Goal: Communication & Community: Answer question/provide support

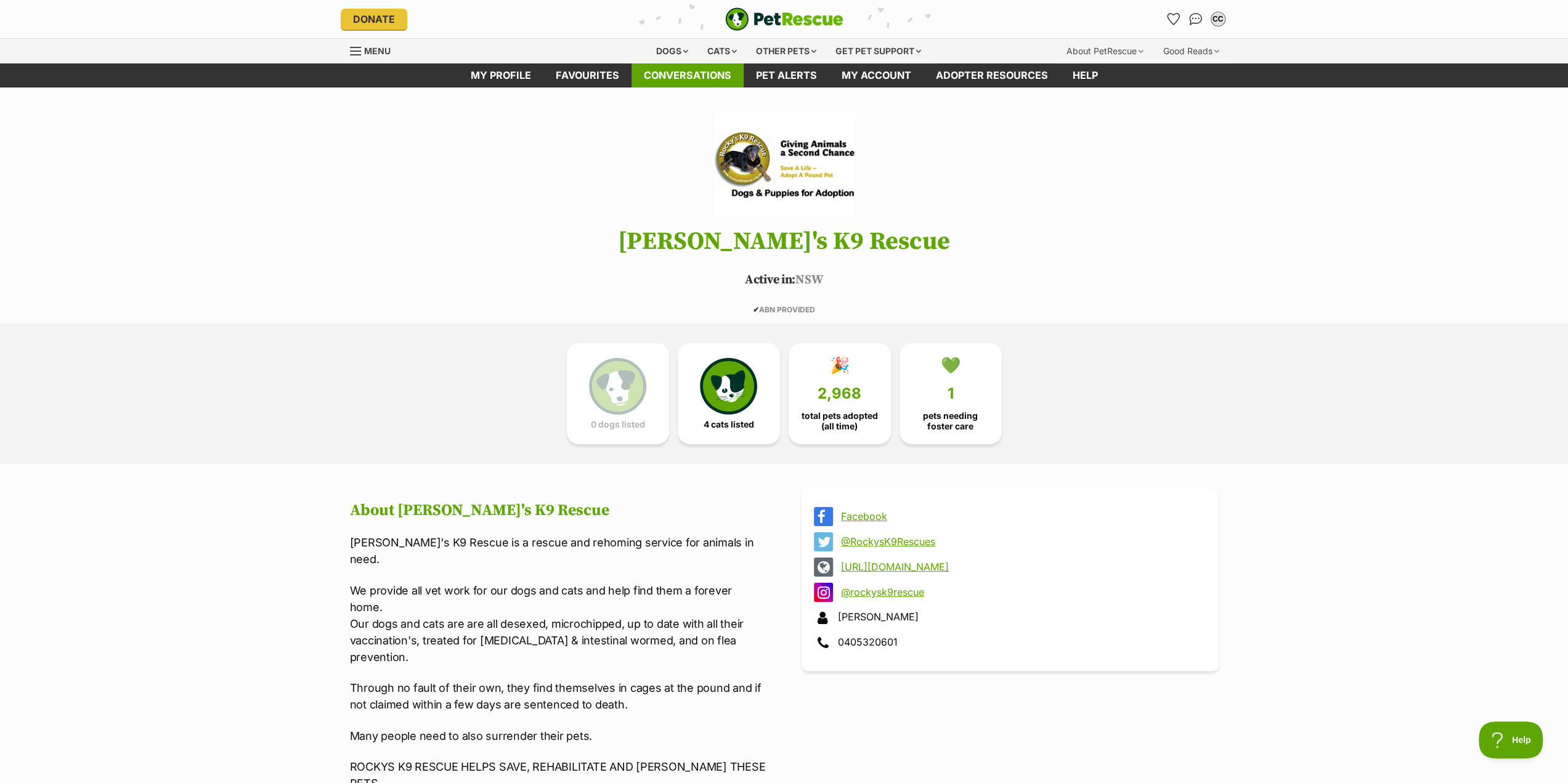
click at [685, 77] on link "Conversations" at bounding box center [687, 76] width 112 height 24
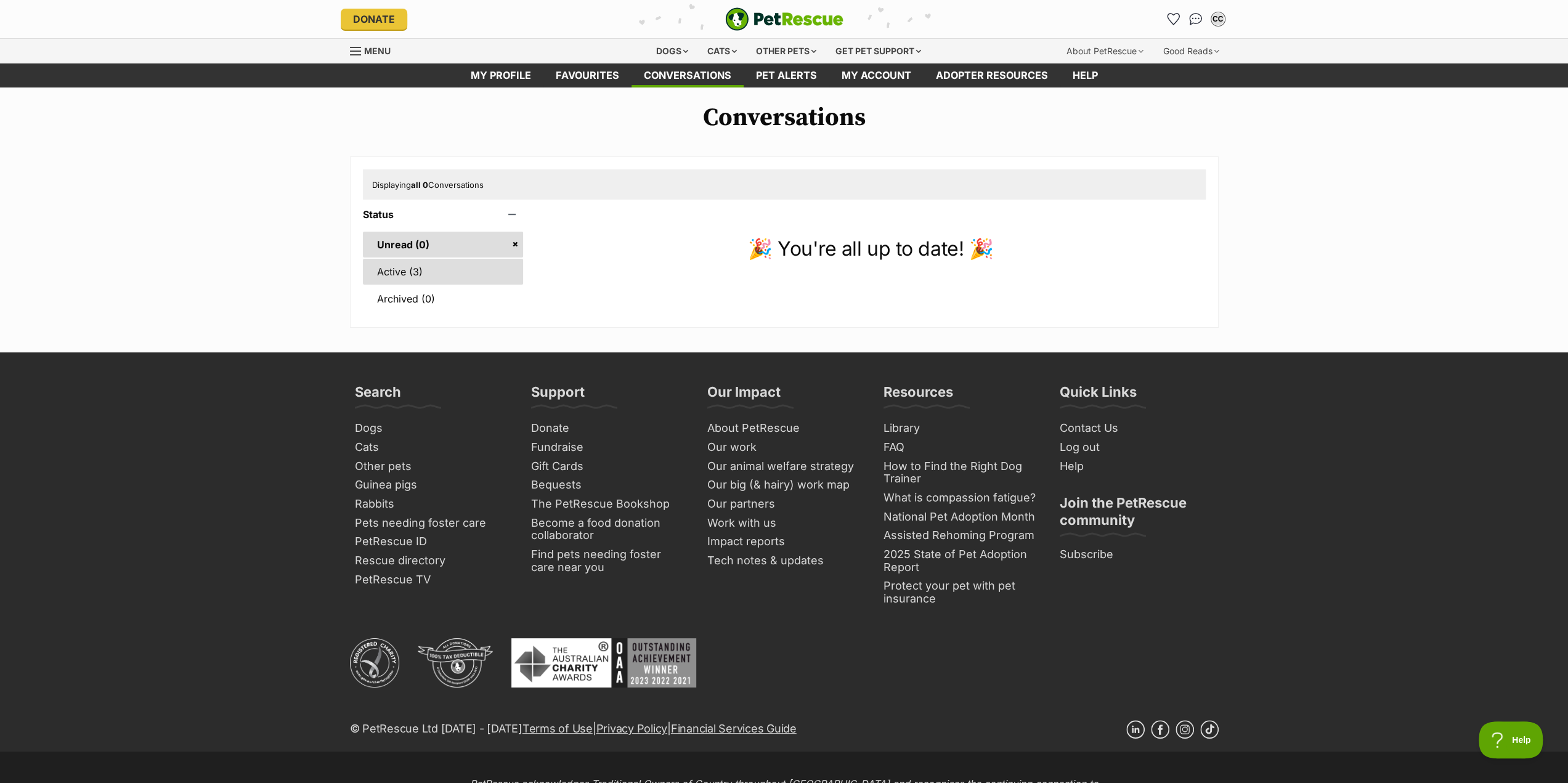
click at [429, 270] on link "Active (3)" at bounding box center [443, 272] width 161 height 26
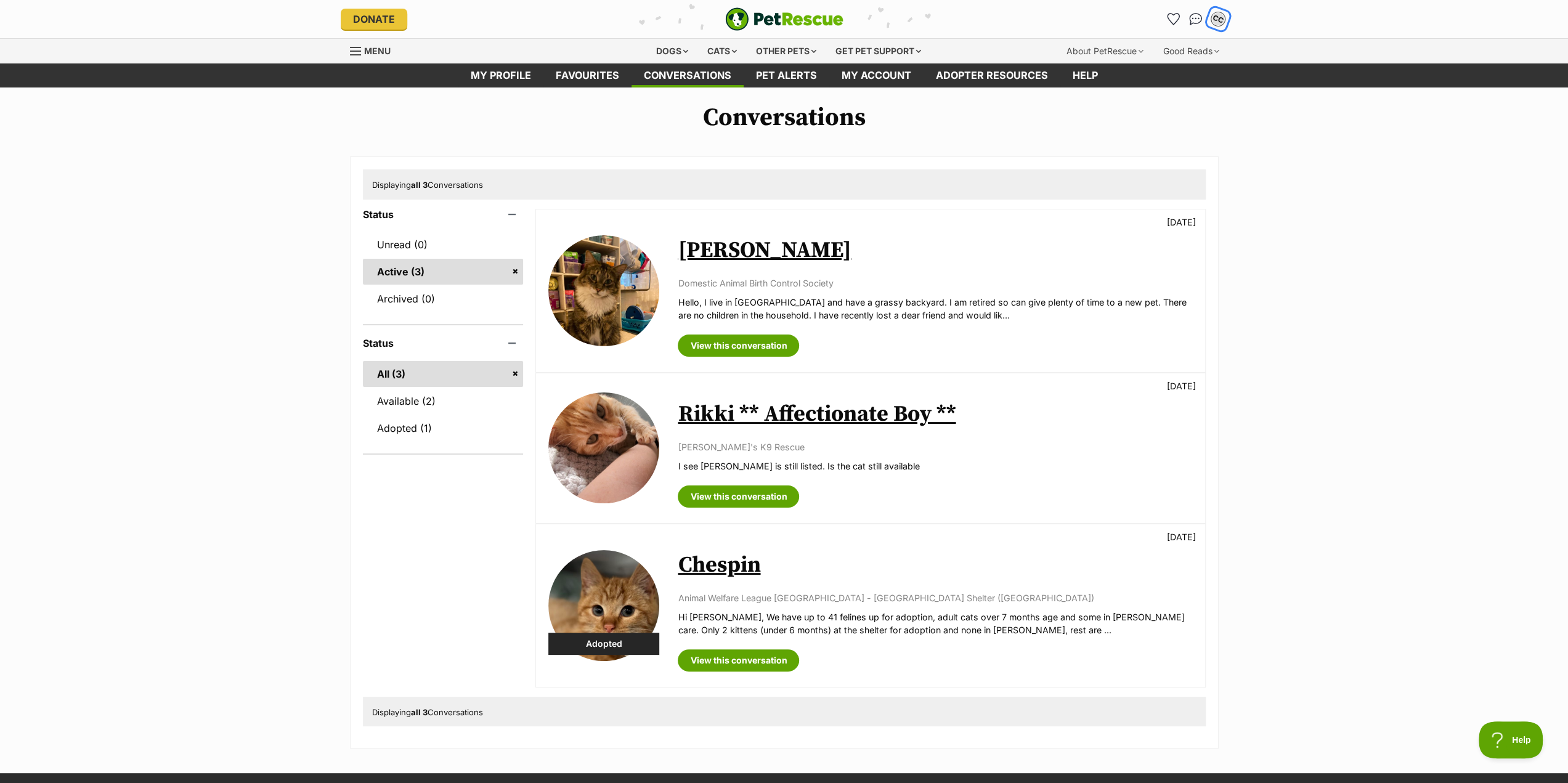
click at [1218, 21] on div "CC" at bounding box center [1218, 19] width 16 height 16
click at [1144, 76] on link "Log out" at bounding box center [1135, 73] width 26 height 10
